Goal: Task Accomplishment & Management: Complete application form

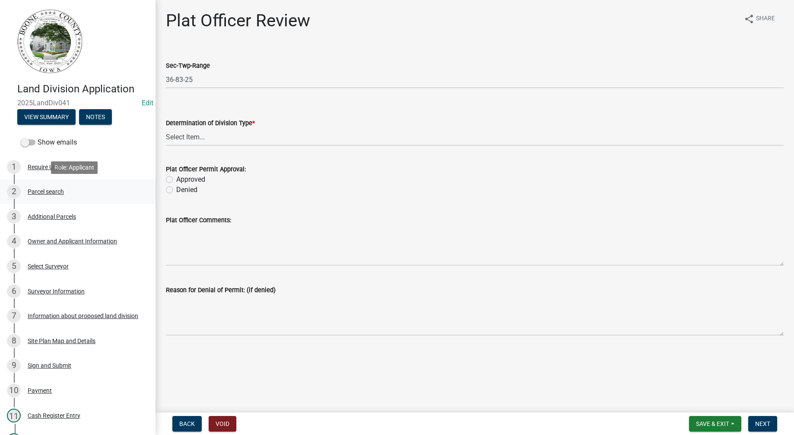
click at [57, 192] on div "Parcel search" at bounding box center [46, 192] width 36 height 6
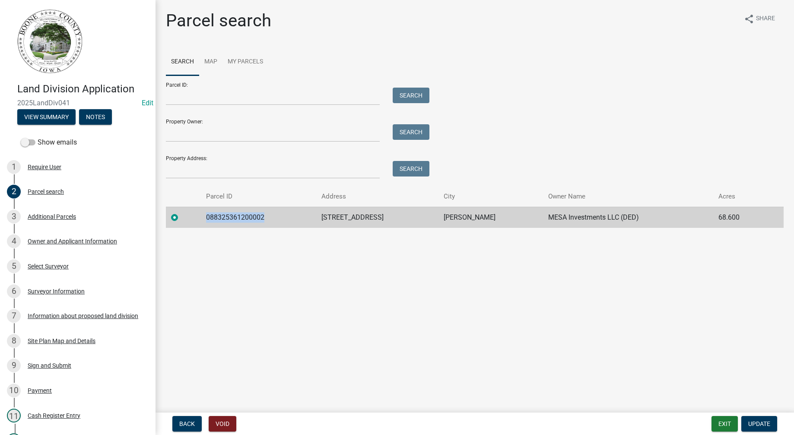
drag, startPoint x: 270, startPoint y: 215, endPoint x: 210, endPoint y: 220, distance: 60.2
click at [210, 220] on td "088325361200002" at bounding box center [258, 217] width 115 height 21
copy td "088325361200002"
click at [50, 221] on div "3 Additional Parcels" at bounding box center [74, 217] width 135 height 14
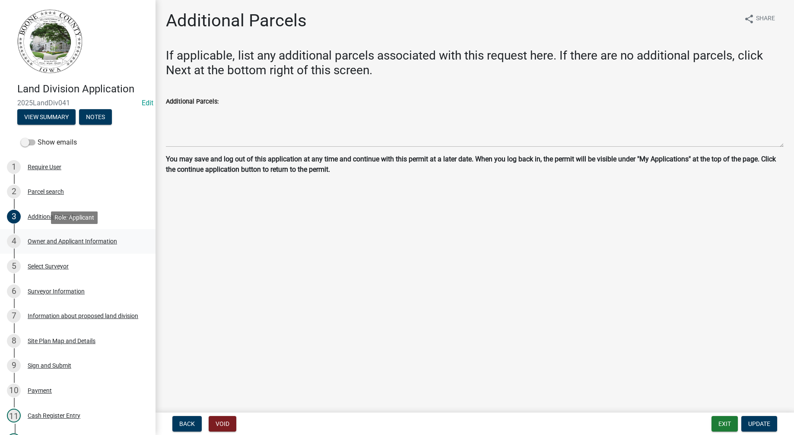
click at [52, 242] on div "Owner and Applicant Information" at bounding box center [72, 241] width 89 height 6
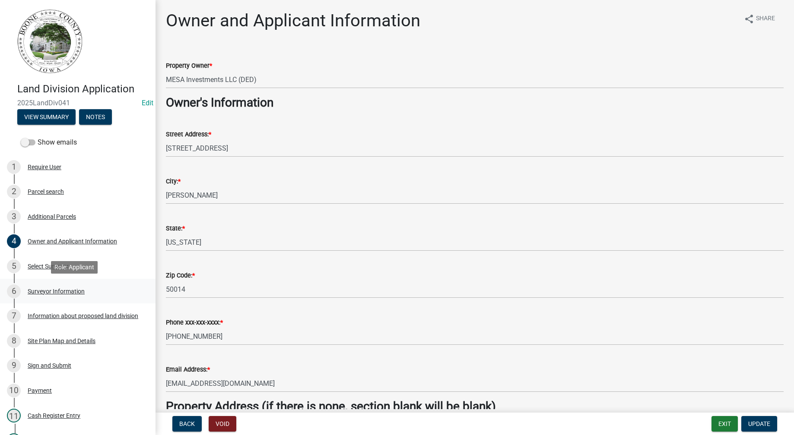
click at [48, 291] on div "Surveyor Information" at bounding box center [56, 291] width 57 height 6
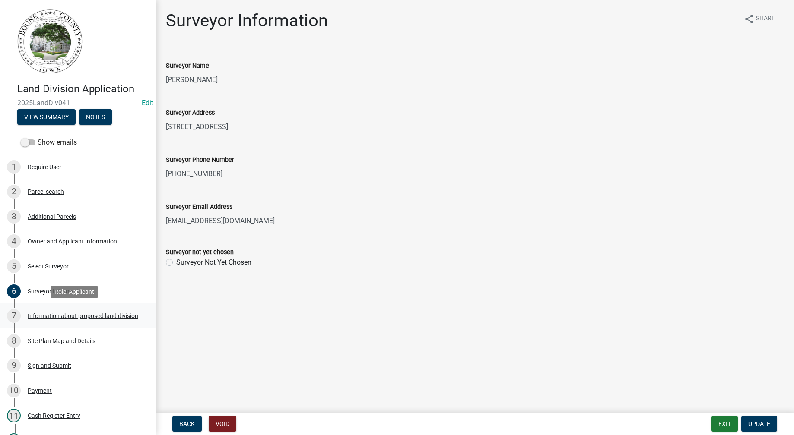
click at [50, 309] on link "7 Information about proposed land division" at bounding box center [77, 316] width 155 height 25
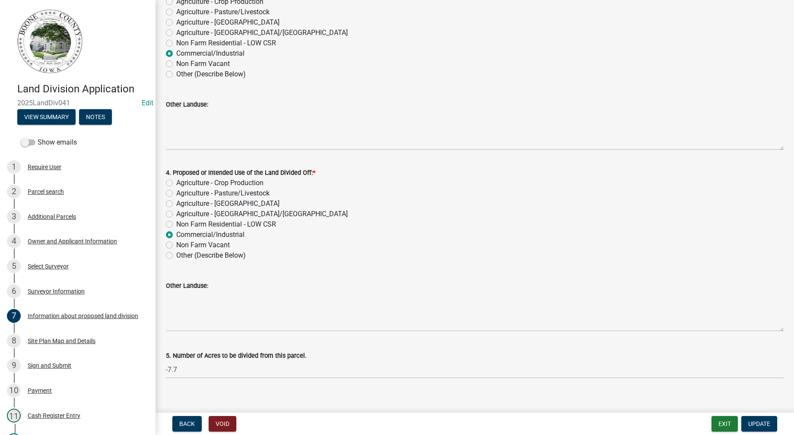
scroll to position [227, 0]
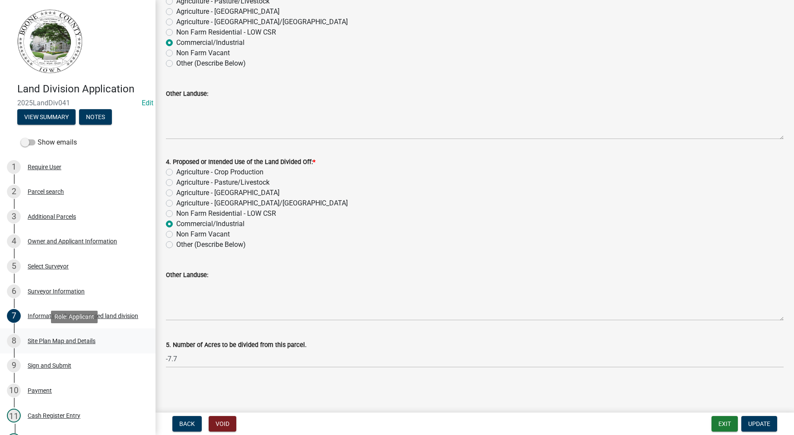
click at [81, 338] on div "Site Plan Map and Details" at bounding box center [62, 341] width 68 height 6
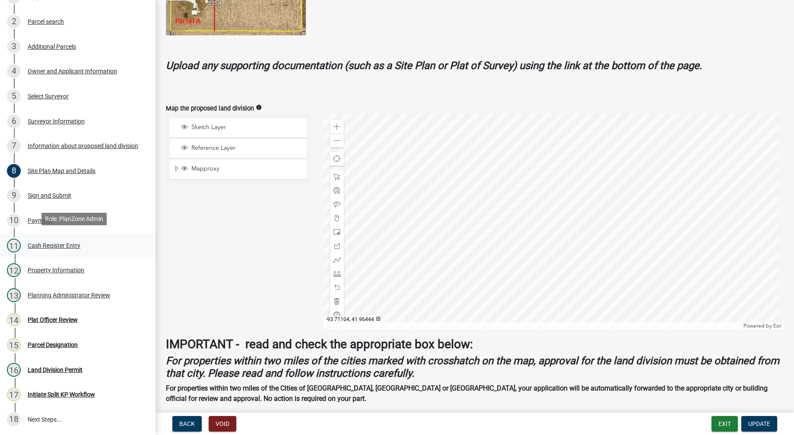
scroll to position [173, 0]
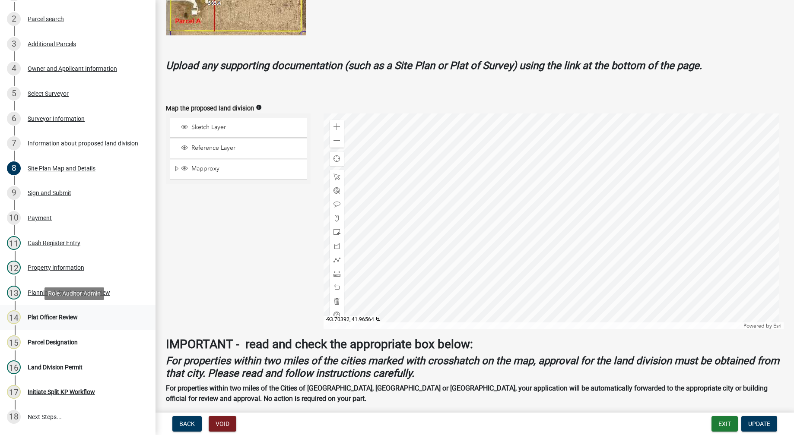
click at [66, 316] on div "Plat Officer Review" at bounding box center [53, 317] width 50 height 6
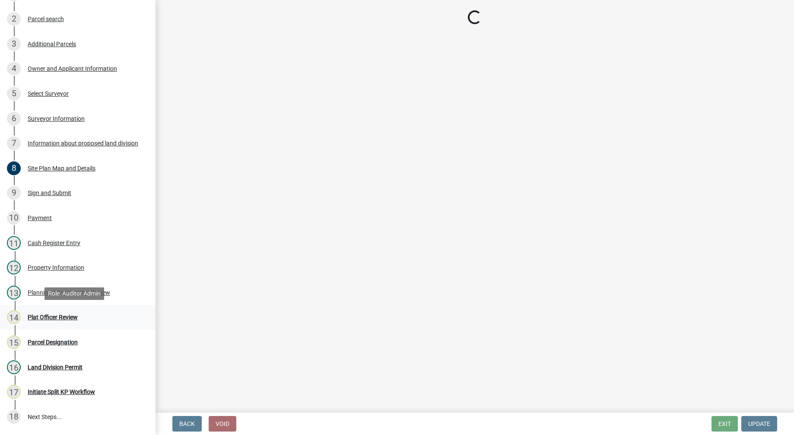
scroll to position [0, 0]
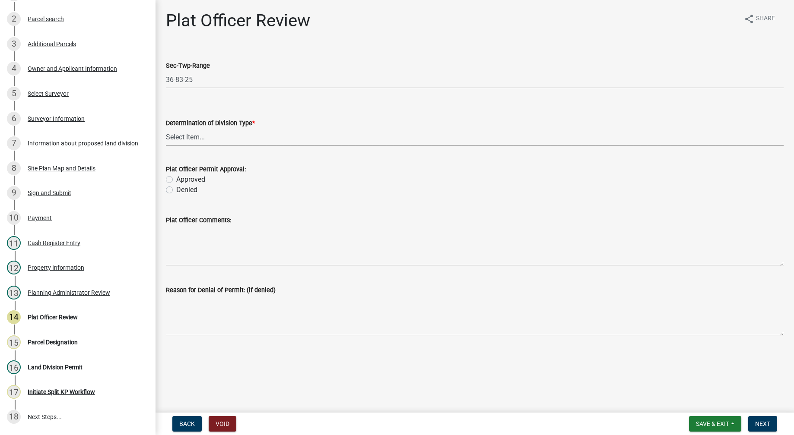
click at [190, 139] on select "Select Item... Property Split Agriculture No Metes and Bounds Needed Property L…" at bounding box center [474, 137] width 617 height 18
click at [166, 128] on select "Select Item... Property Split Agriculture No Metes and Bounds Needed Property L…" at bounding box center [474, 137] width 617 height 18
select select "35ecdd3f-3ad4-4064-85d7-a85d15e9cf93"
click at [176, 179] on label "Approved" at bounding box center [190, 179] width 29 height 10
click at [176, 179] on input "Approved" at bounding box center [179, 177] width 6 height 6
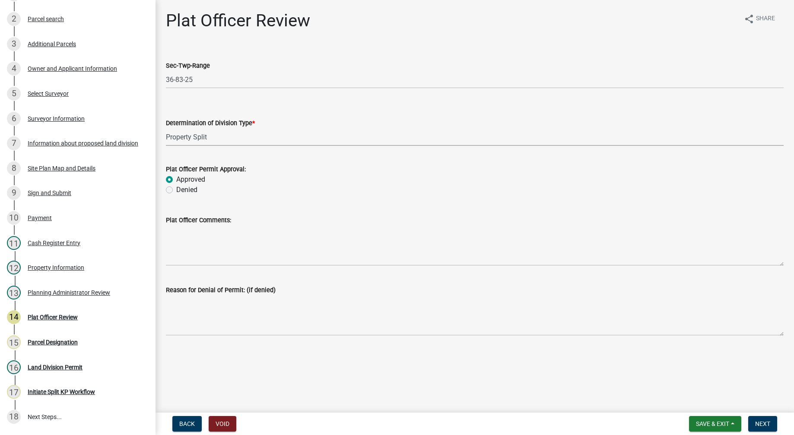
radio input "true"
click at [759, 423] on span "Next" at bounding box center [762, 424] width 15 height 7
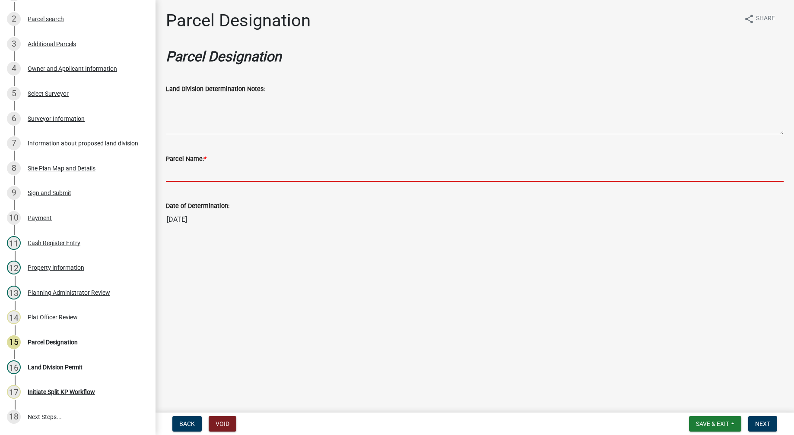
click at [215, 174] on input "Parcel Name: *" at bounding box center [474, 173] width 617 height 18
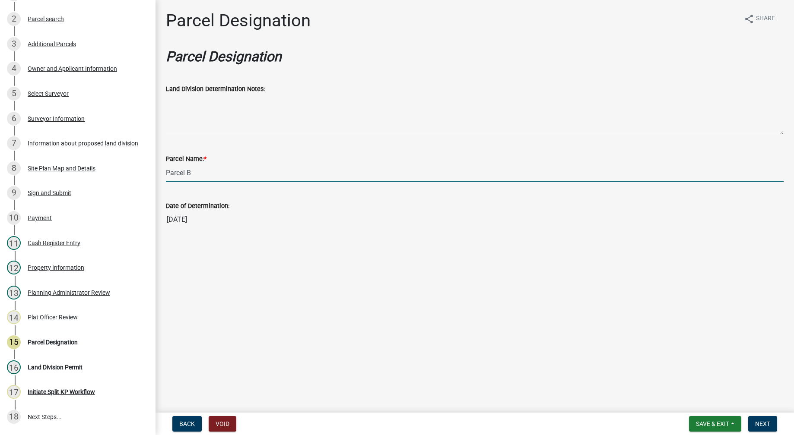
click at [207, 171] on input "Parcel B" at bounding box center [474, 173] width 617 height 18
click at [300, 179] on input "Parcel B in NW NE of Section 36-83-25" at bounding box center [474, 173] width 617 height 18
type input "Parcel B in NW NE of Section 36-83-25"
click at [763, 421] on span "Next" at bounding box center [762, 424] width 15 height 7
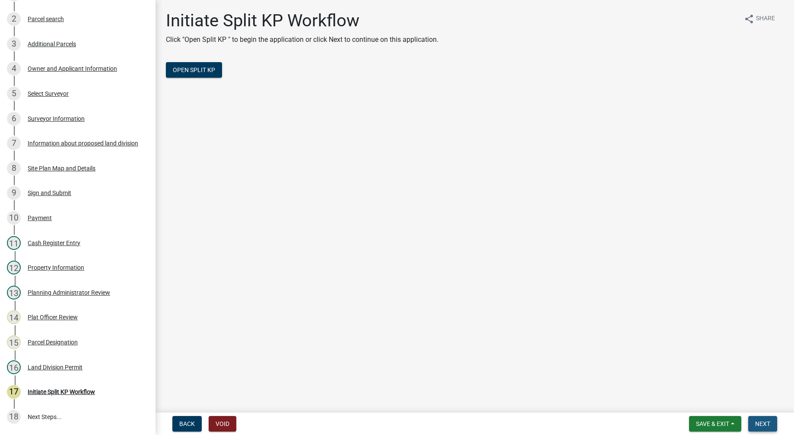
click at [766, 421] on span "Next" at bounding box center [762, 424] width 15 height 7
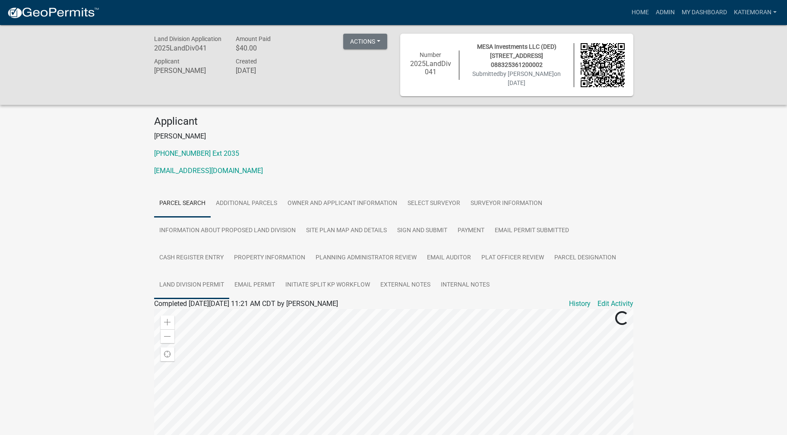
click at [168, 281] on link "Land Division Permit" at bounding box center [191, 286] width 75 height 28
click at [203, 313] on link "Land Division Permit" at bounding box center [185, 314] width 63 height 8
click at [662, 13] on link "Admin" at bounding box center [665, 12] width 26 height 16
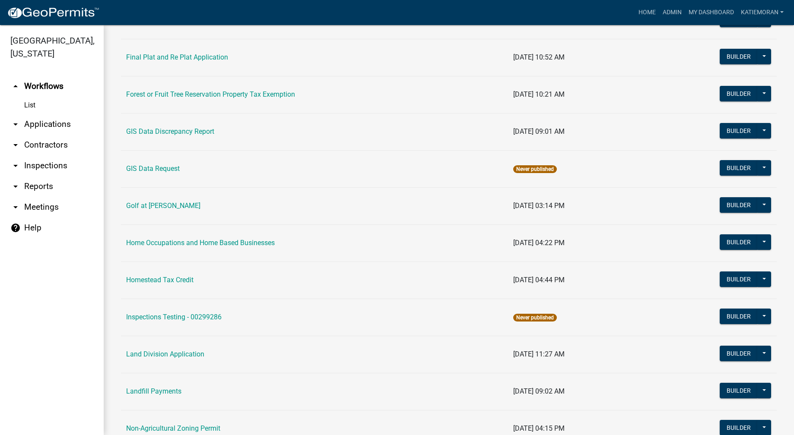
scroll to position [475, 0]
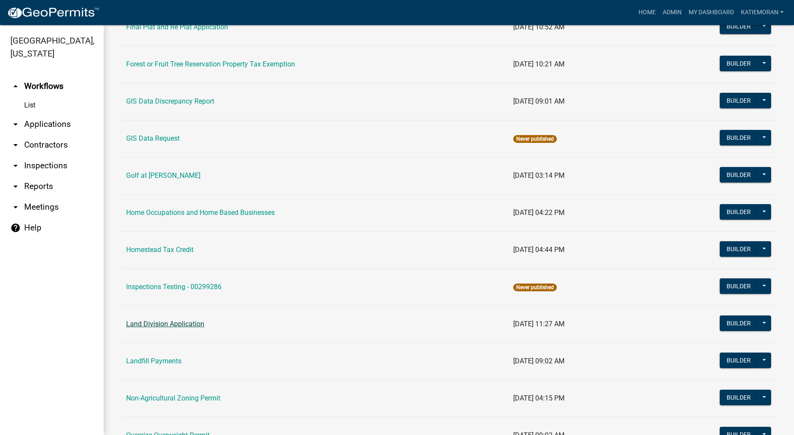
click at [166, 325] on link "Land Division Application" at bounding box center [165, 324] width 78 height 8
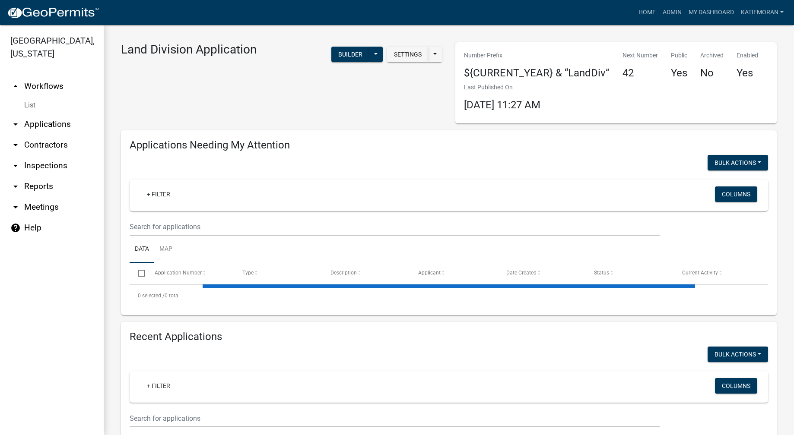
select select "3: 100"
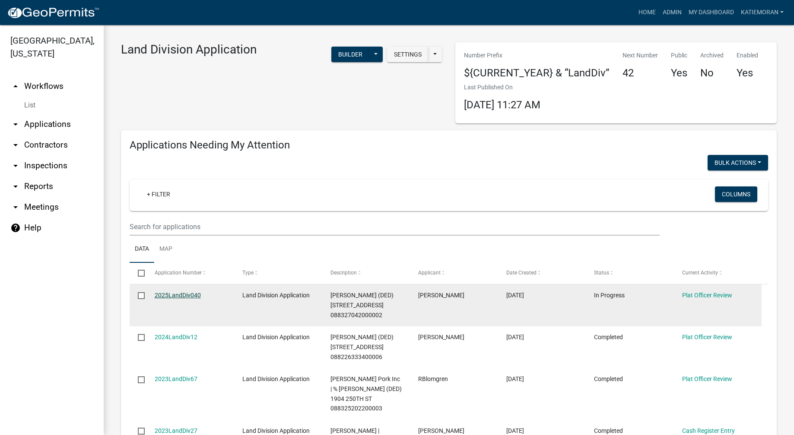
click at [193, 293] on link "2025LandDiv040" at bounding box center [178, 295] width 46 height 7
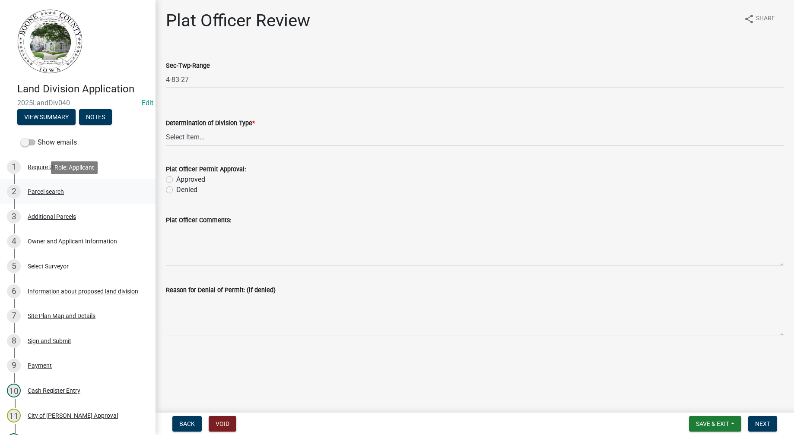
click at [60, 193] on div "Parcel search" at bounding box center [46, 192] width 36 height 6
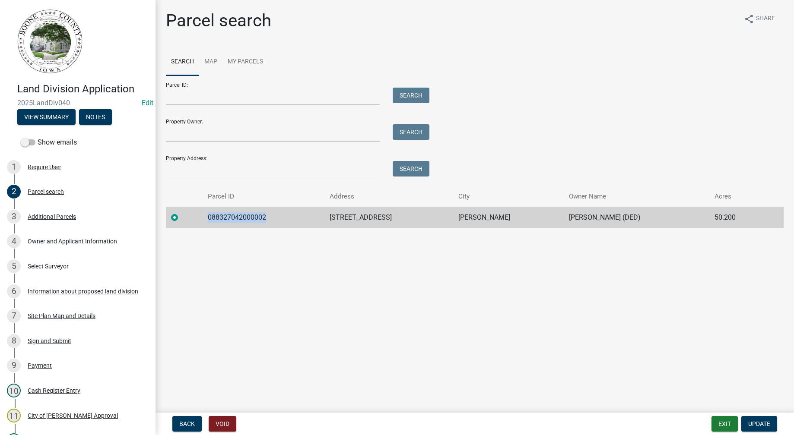
drag, startPoint x: 285, startPoint y: 223, endPoint x: 212, endPoint y: 221, distance: 72.6
click at [212, 221] on td "088327042000002" at bounding box center [264, 217] width 122 height 21
copy td "088327042000002"
click at [209, 272] on main "Parcel search share Share Search Map My Parcels Parcel ID: Search Property Owne…" at bounding box center [474, 204] width 638 height 409
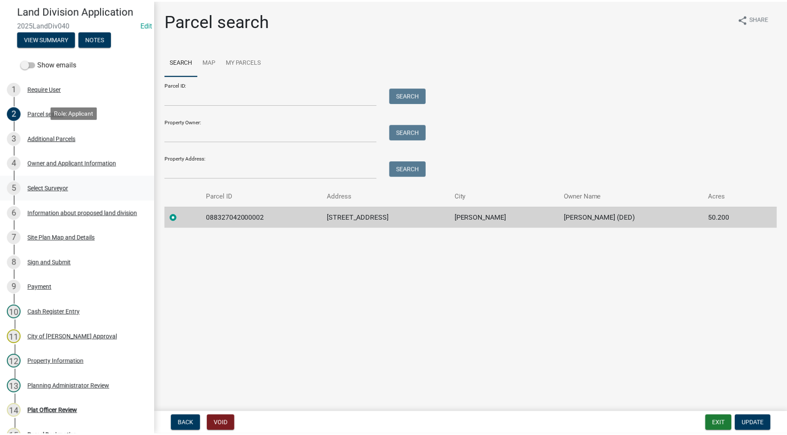
scroll to position [130, 0]
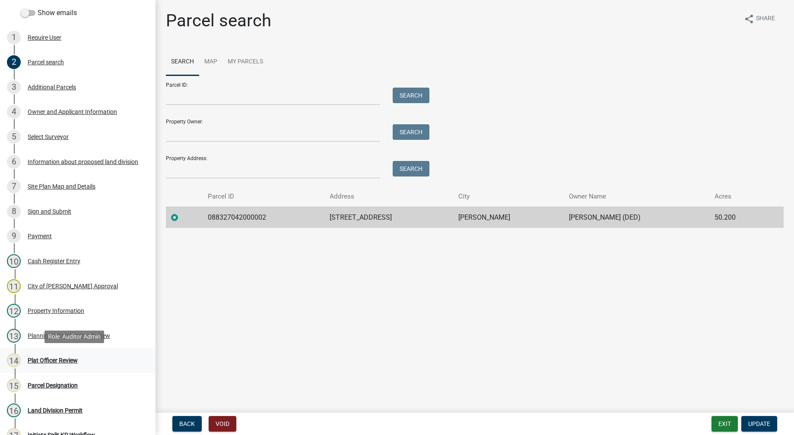
click at [56, 360] on div "Plat Officer Review" at bounding box center [53, 361] width 50 height 6
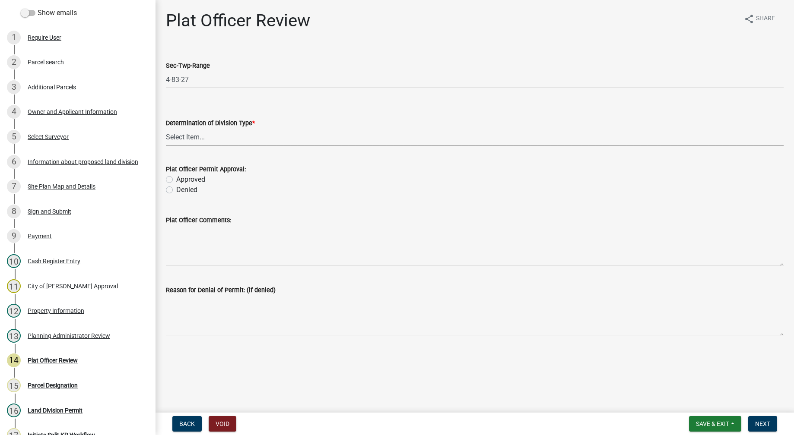
click at [228, 137] on select "Select Item... Property Split Agriculture No Metes and Bounds Needed Property L…" at bounding box center [474, 137] width 617 height 18
click at [166, 128] on select "Select Item... Property Split Agriculture No Metes and Bounds Needed Property L…" at bounding box center [474, 137] width 617 height 18
select select "35ecdd3f-3ad4-4064-85d7-a85d15e9cf93"
click at [172, 179] on div "Approved" at bounding box center [474, 179] width 617 height 10
click at [176, 180] on label "Approved" at bounding box center [190, 179] width 29 height 10
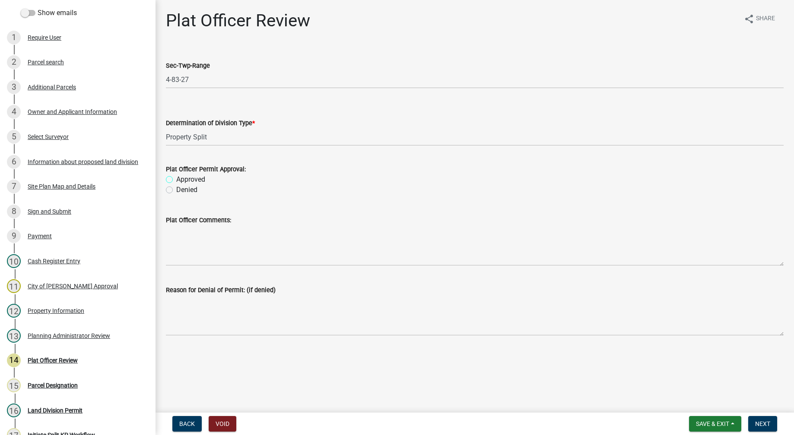
click at [176, 180] on input "Approved" at bounding box center [179, 177] width 6 height 6
radio input "true"
click at [768, 428] on button "Next" at bounding box center [762, 424] width 29 height 16
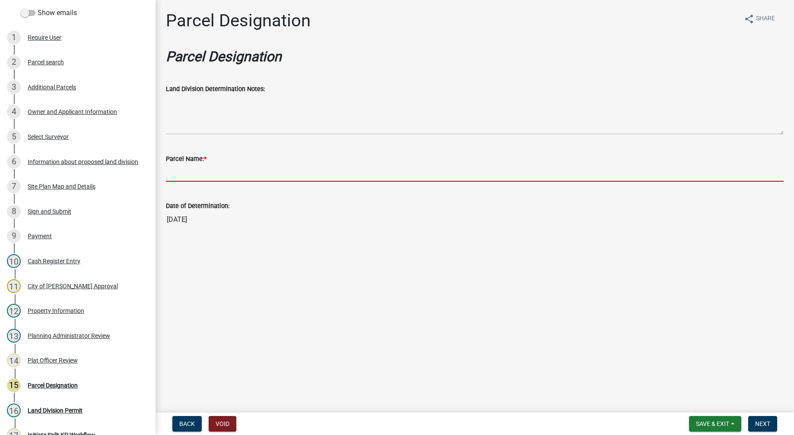
click at [220, 172] on input "Parcel Name: *" at bounding box center [474, 173] width 617 height 18
click at [178, 171] on input "Parcel Name: *" at bounding box center [474, 173] width 617 height 18
click at [173, 183] on wm-data-entity-input "Parcel Name: *" at bounding box center [474, 165] width 617 height 47
click at [173, 180] on input "Parcel Name: *" at bounding box center [474, 173] width 617 height 18
click at [178, 179] on input "Parcel Name: *" at bounding box center [474, 173] width 617 height 18
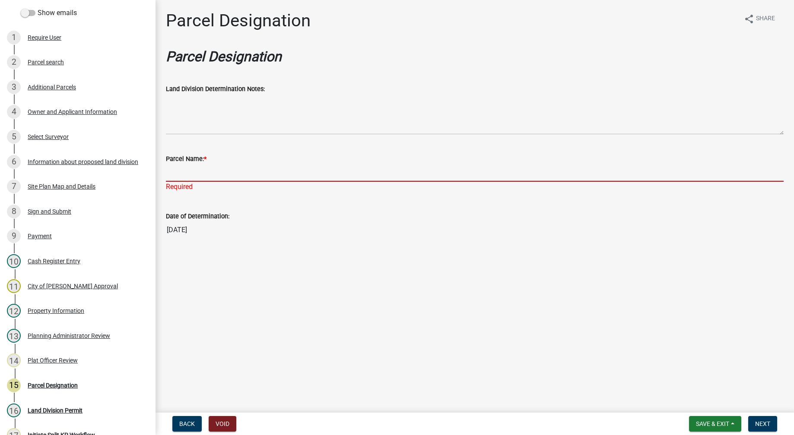
click at [189, 174] on input "Parcel Name: *" at bounding box center [474, 173] width 617 height 18
click at [193, 174] on input "Parcel Name: *" at bounding box center [474, 173] width 617 height 18
click at [170, 172] on input "Parcel Name: *" at bounding box center [474, 173] width 617 height 18
click at [188, 168] on input "Parcel Name: *" at bounding box center [474, 173] width 617 height 18
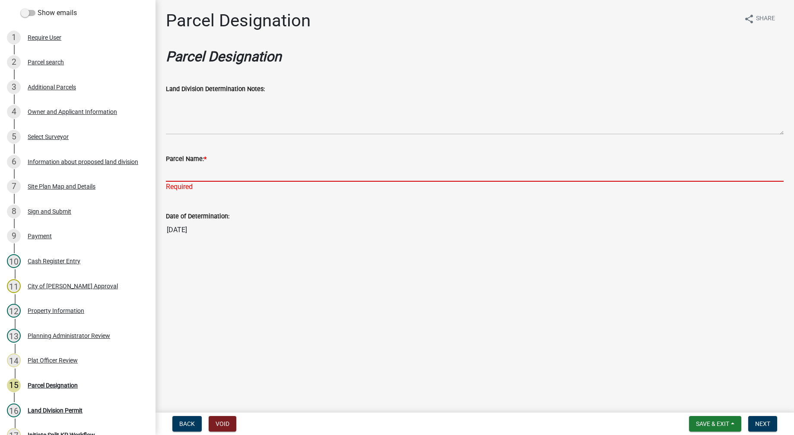
click at [191, 171] on input "Parcel Name: *" at bounding box center [474, 173] width 617 height 18
click at [300, 175] on input "Parcel Name: *" at bounding box center [474, 173] width 617 height 18
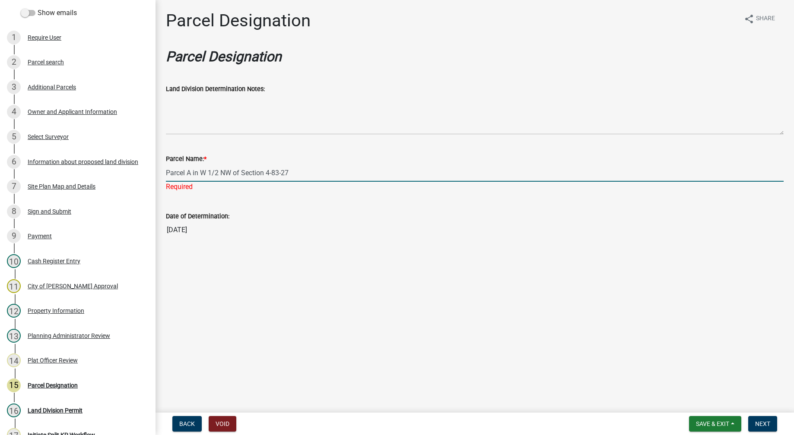
click at [192, 172] on input "Parcel A in W 1/2 NW of Section 4-83-27" at bounding box center [474, 173] width 617 height 18
type input "Parcel A in W 1/2 NW of Section 4-83-27"
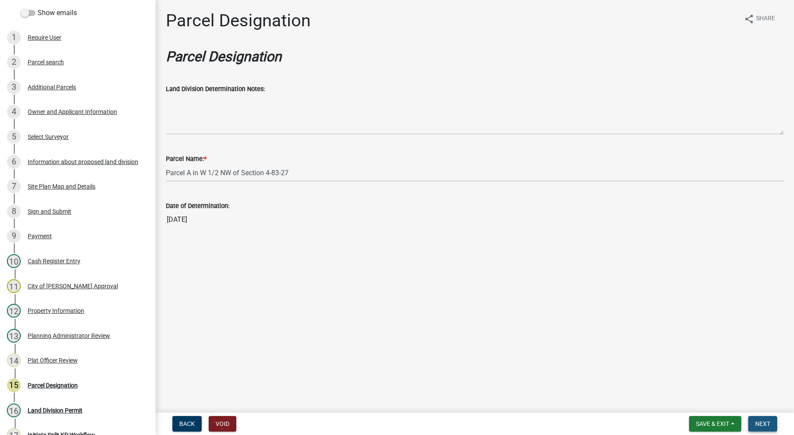
click at [764, 424] on span "Next" at bounding box center [762, 424] width 15 height 7
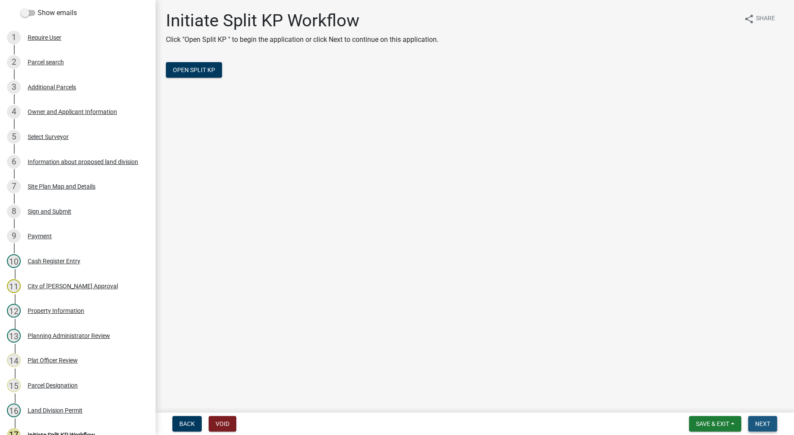
click at [764, 424] on span "Next" at bounding box center [762, 424] width 15 height 7
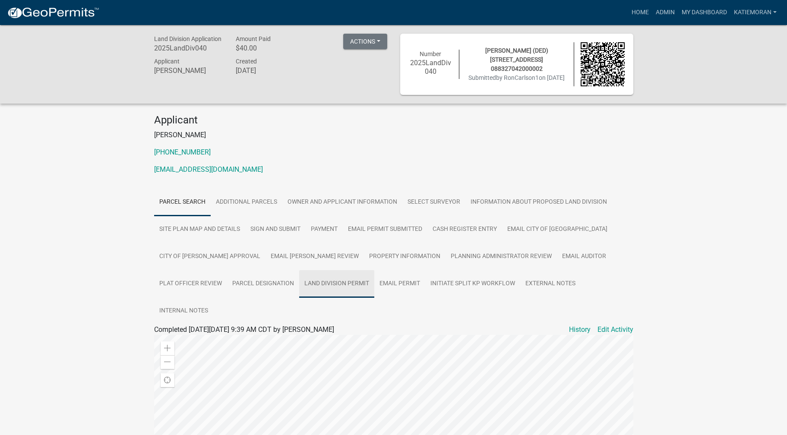
click at [299, 282] on link "Land Division Permit" at bounding box center [336, 284] width 75 height 28
click at [184, 336] on link "Land Division Permit" at bounding box center [185, 340] width 63 height 8
